Goal: Communication & Community: Participate in discussion

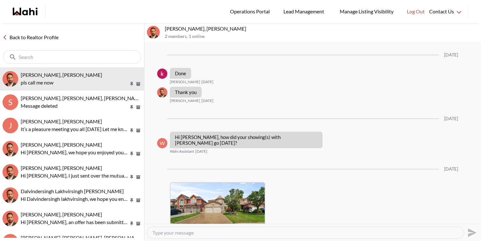
scroll to position [1435, 0]
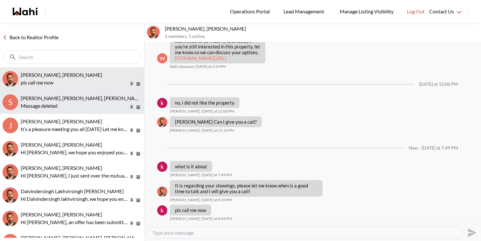
click at [86, 94] on button "S Stannette Lindsay, Rajesh Kumar, Faraz Message deleted" at bounding box center [72, 101] width 144 height 23
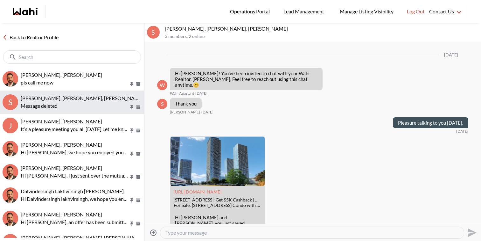
scroll to position [1773, 0]
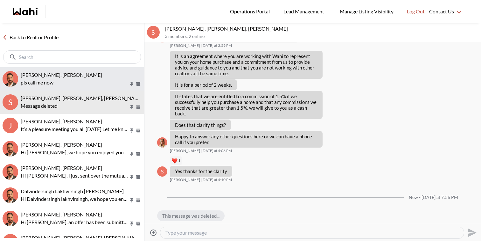
click at [67, 74] on div "khalid Alvi, Behnam" at bounding box center [81, 75] width 121 height 6
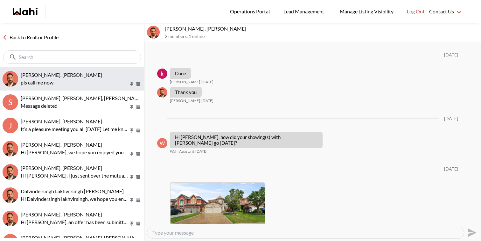
scroll to position [1409, 0]
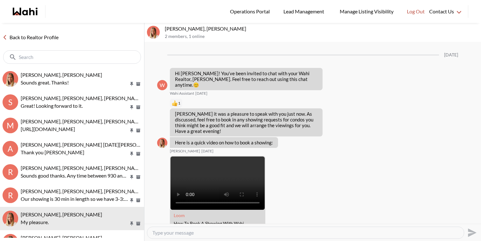
scroll to position [671, 0]
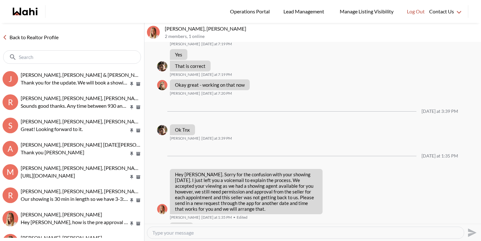
scroll to position [603, 0]
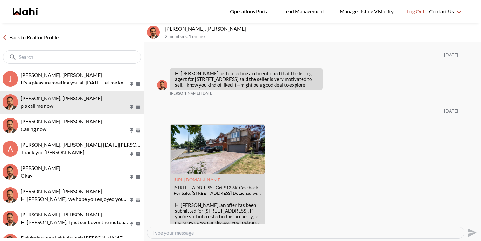
scroll to position [1116, 0]
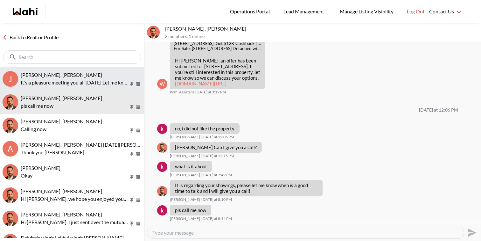
click at [80, 88] on button "J Josh Hortaleza, Faraz, Behnam It’s a pleasure meeting you all today Let me kn…" at bounding box center [72, 78] width 144 height 23
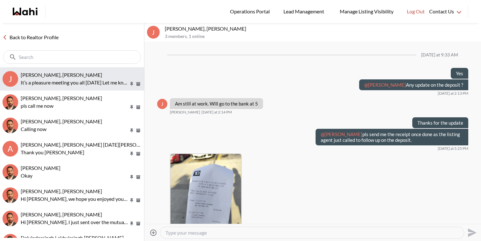
scroll to position [381, 0]
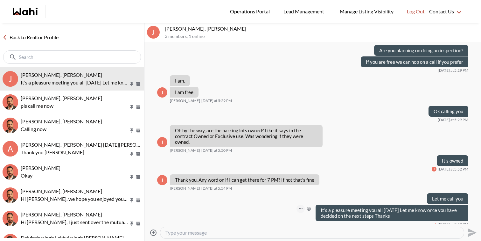
click at [303, 204] on button "Open Message Actions Menu" at bounding box center [301, 208] width 8 height 8
click at [289, 181] on button "Edit Message" at bounding box center [279, 181] width 51 height 11
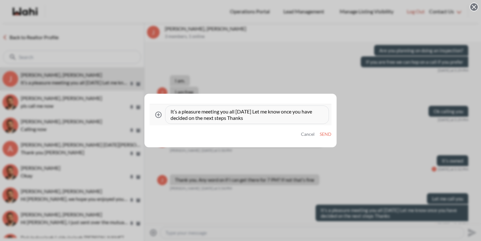
click at [179, 112] on textarea "It’s a pleasure meeting you all today Let me know once you have decided on the …" at bounding box center [247, 114] width 153 height 13
type textarea "It’s was a pleasure meeting you all [DATE]. Let me know once you have decided o…"
click at [324, 135] on button "Send" at bounding box center [326, 133] width 12 height 5
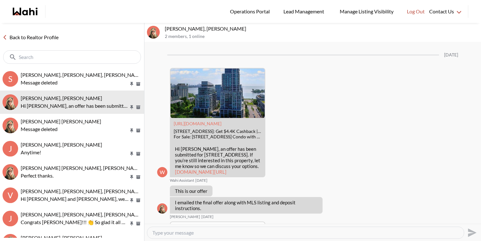
scroll to position [1295, 0]
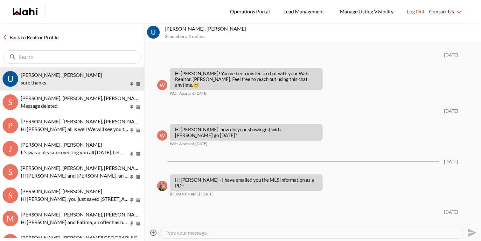
scroll to position [158, 0]
